Goal: Submit feedback/report problem: Submit feedback/report problem

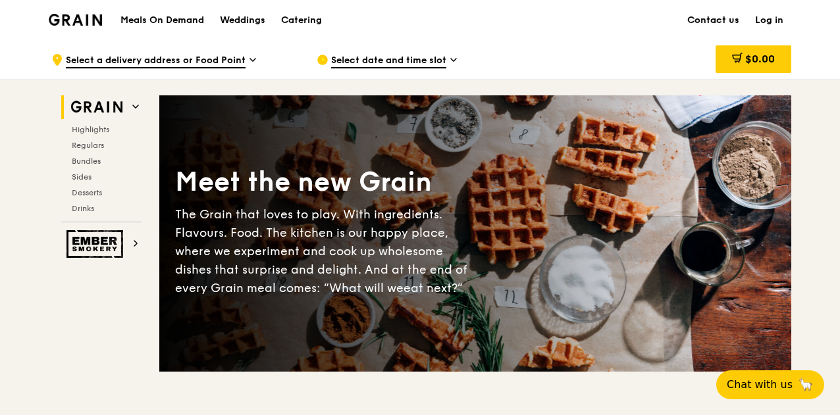
click at [712, 24] on link "Contact us" at bounding box center [714, 21] width 68 height 40
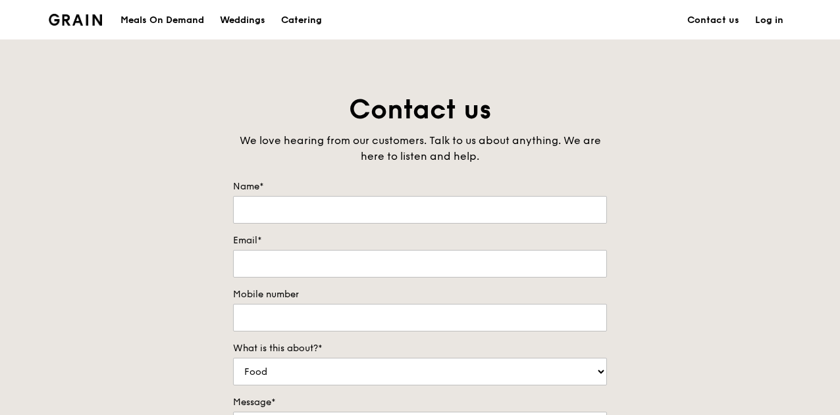
click at [286, 211] on input "Name*" at bounding box center [420, 210] width 374 height 28
type input "s"
type input "stanley Fu"
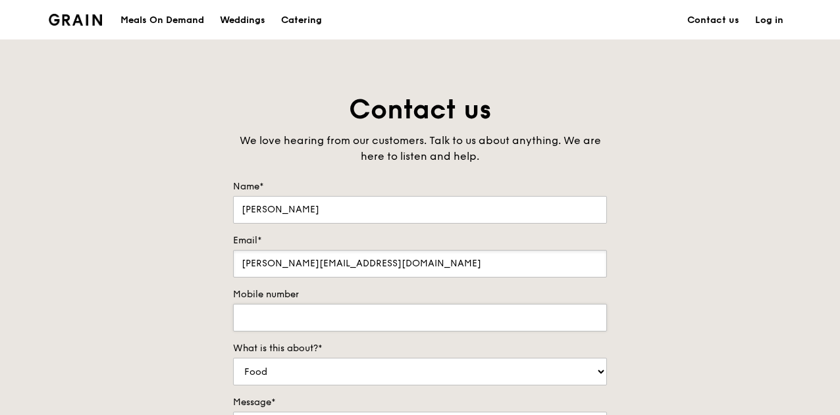
type input "stanley@nhfoods.com.sg"
click at [312, 314] on input "Mobile number" at bounding box center [420, 318] width 374 height 28
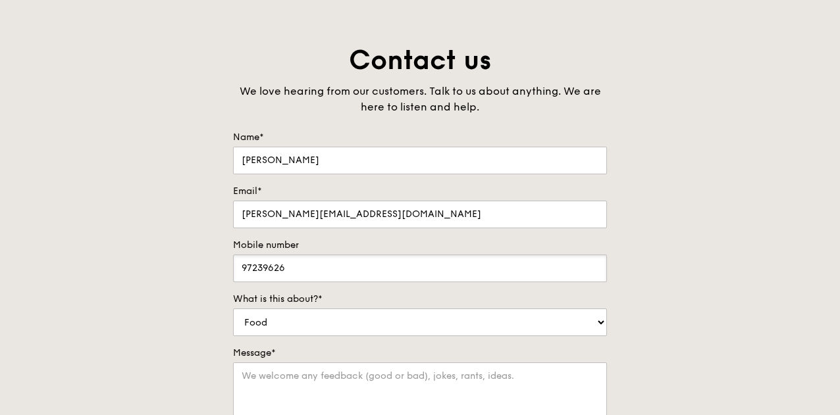
scroll to position [198, 0]
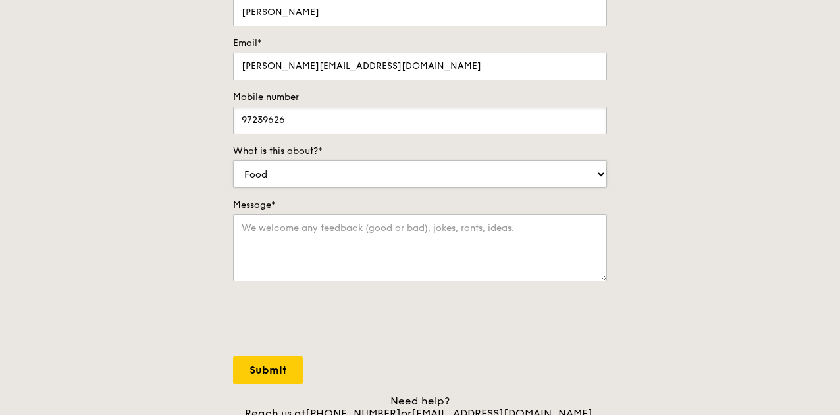
type input "97239626"
click at [321, 169] on select "Food Service Billing/Payment Catering Others" at bounding box center [420, 175] width 374 height 28
select select "Others"
click at [233, 161] on select "Food Service Billing/Payment Catering Others" at bounding box center [420, 175] width 374 height 28
click at [294, 238] on textarea "Message*" at bounding box center [420, 248] width 374 height 67
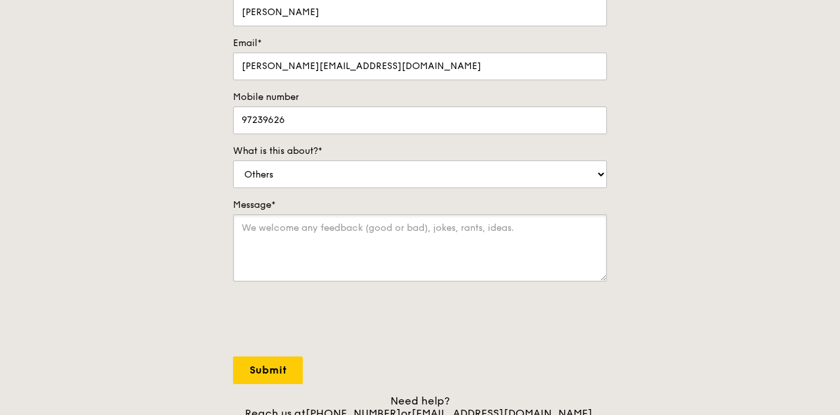
paste textarea "HI, My name is Stanley Fu from NH Food Singapore. We would love the opportunity…"
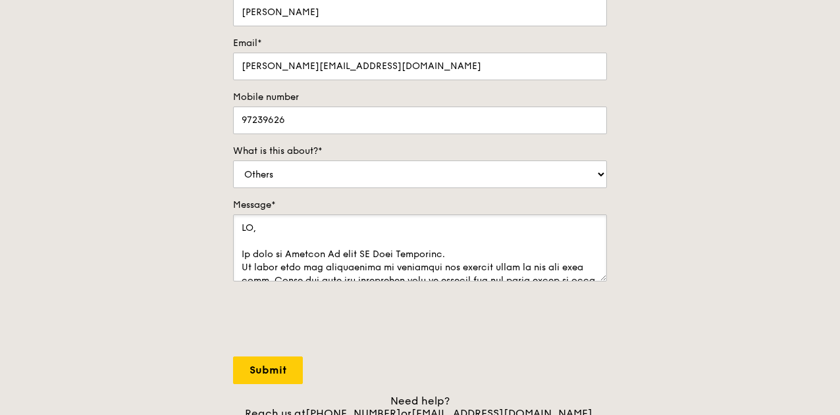
scroll to position [532, 0]
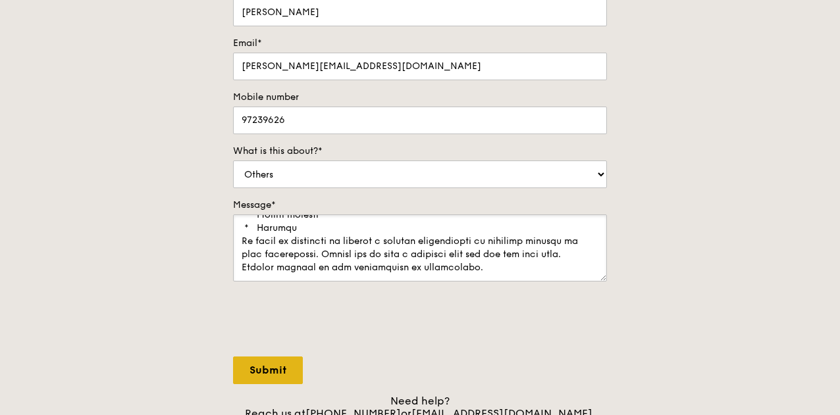
type textarea "HI, My name is Stanley Fu from NH Food Singapore. We would love the opportunity…"
click at [286, 369] on input "Submit" at bounding box center [268, 371] width 70 height 28
select select "Food"
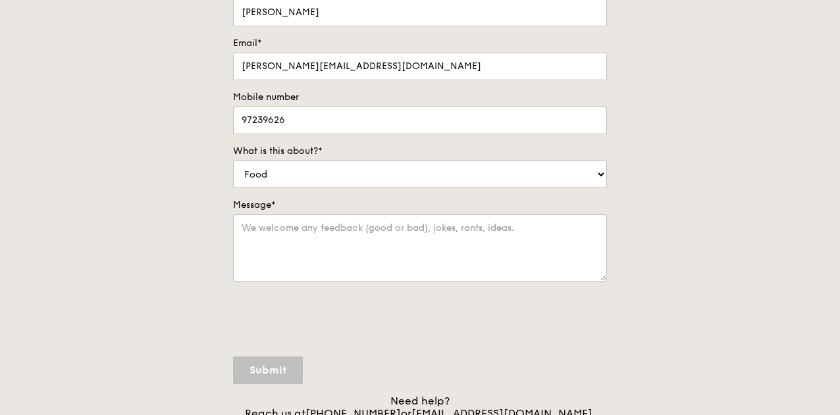
scroll to position [0, 0]
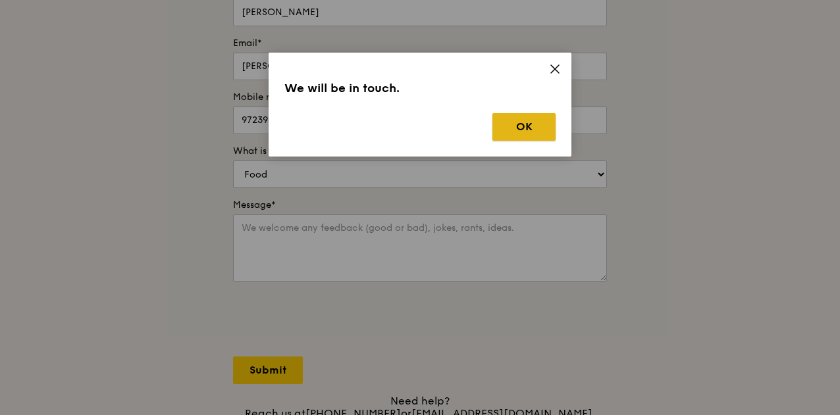
click at [520, 130] on button "OK" at bounding box center [524, 127] width 63 height 28
